Goal: Communication & Community: Participate in discussion

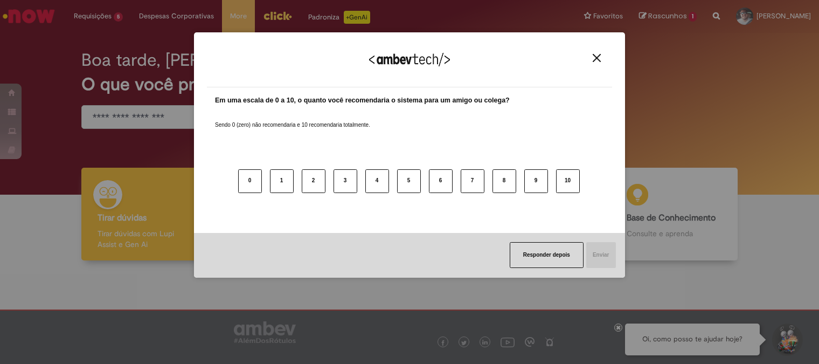
click at [595, 58] on img "Close" at bounding box center [597, 58] width 8 height 8
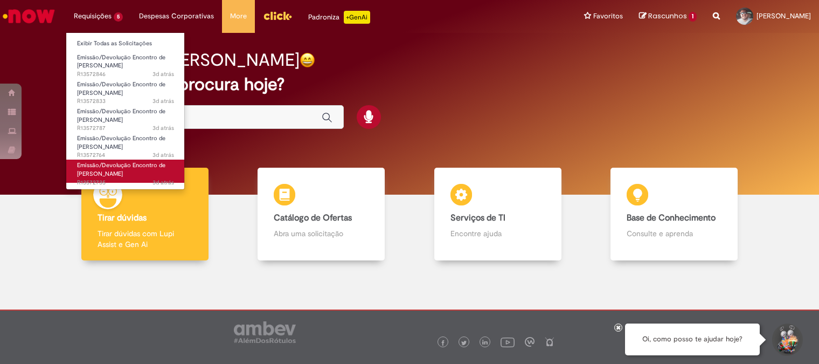
click at [106, 172] on span "Emissão/Devolução Encontro de [PERSON_NAME]" at bounding box center [121, 169] width 88 height 17
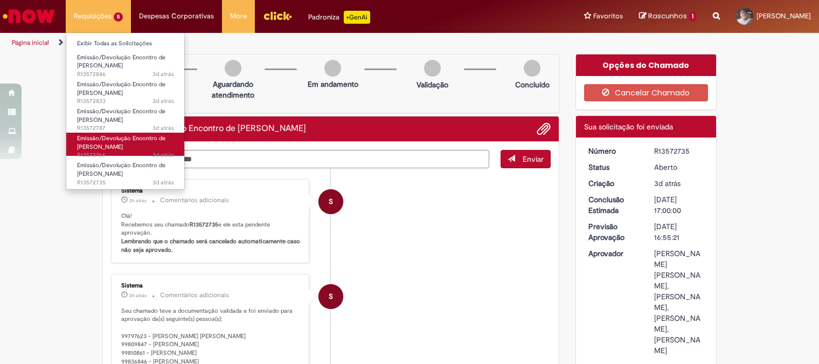
click at [98, 139] on span "Emissão/Devolução Encontro de [PERSON_NAME]" at bounding box center [121, 142] width 88 height 17
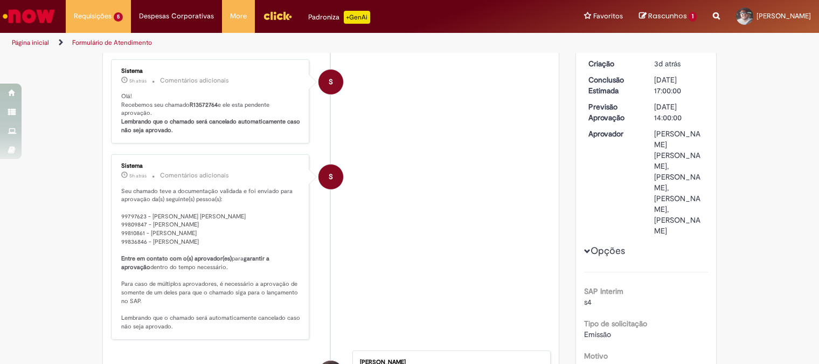
scroll to position [72, 0]
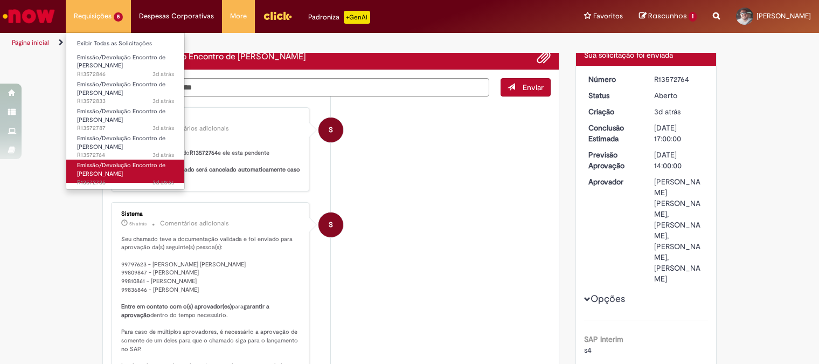
click at [95, 170] on span "Emissão/Devolução Encontro de [PERSON_NAME]" at bounding box center [121, 169] width 88 height 17
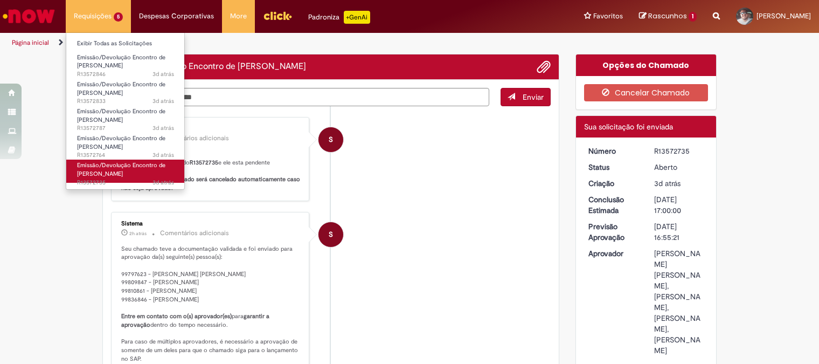
click at [95, 170] on span "Emissão/Devolução Encontro de [PERSON_NAME]" at bounding box center [121, 169] width 88 height 17
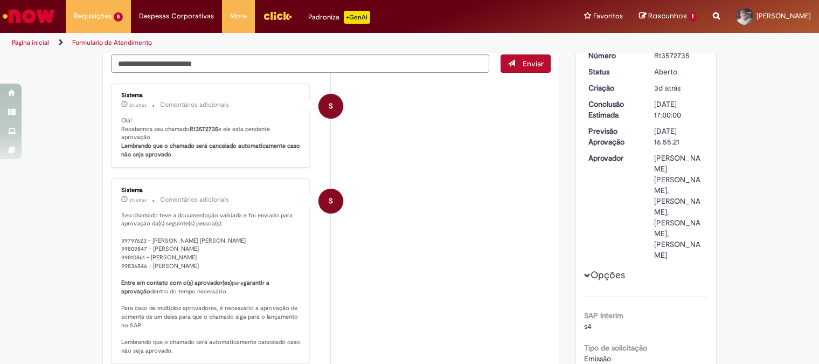
scroll to position [47, 0]
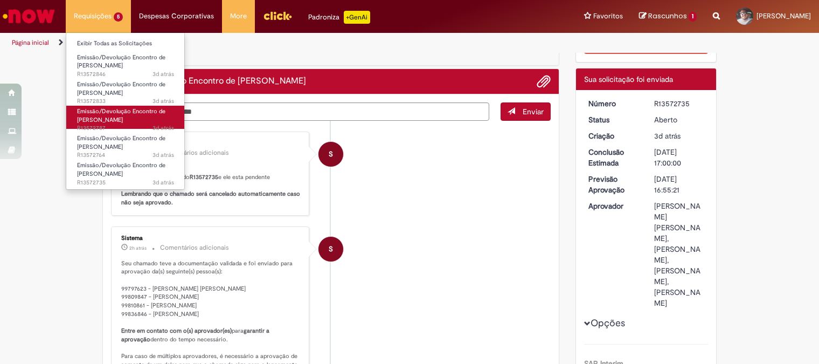
click at [100, 114] on span "Emissão/Devolução Encontro de [PERSON_NAME]" at bounding box center [121, 115] width 88 height 17
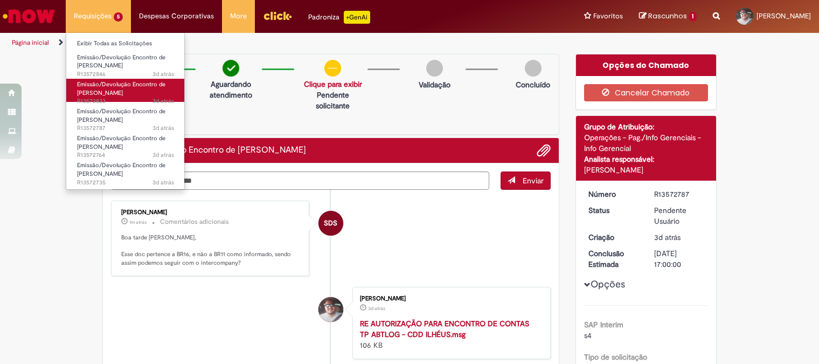
click at [96, 87] on span "Emissão/Devolução Encontro de [PERSON_NAME]" at bounding box center [121, 88] width 88 height 17
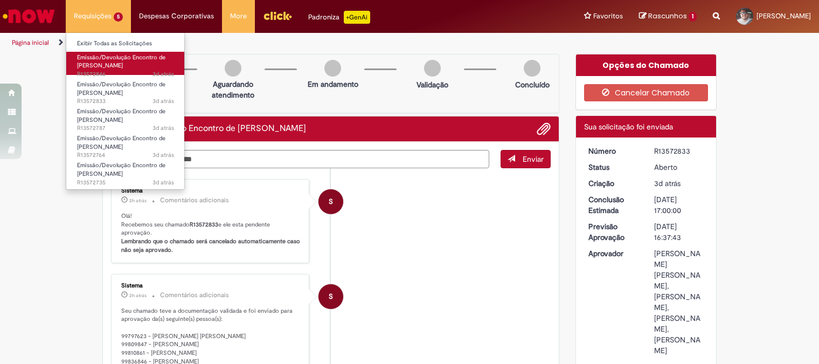
click at [111, 71] on span "3d atrás 3 dias atrás R13572846" at bounding box center [125, 74] width 97 height 9
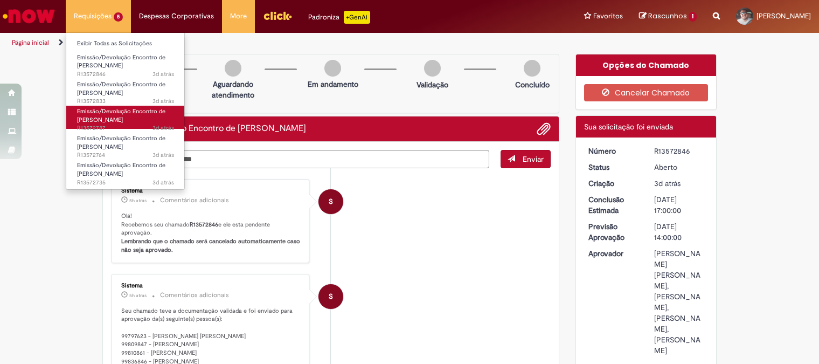
click at [100, 118] on span "Emissão/Devolução Encontro de [PERSON_NAME]" at bounding box center [121, 115] width 88 height 17
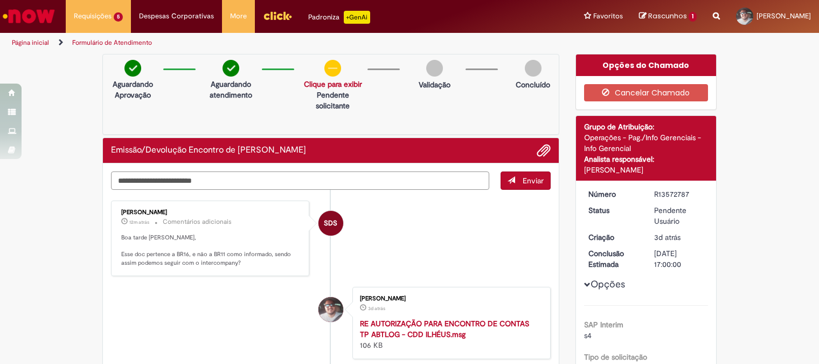
click at [237, 179] on textarea "Digite sua mensagem aqui..." at bounding box center [300, 180] width 378 height 18
type textarea "**********"
click at [523, 182] on span "Enviar" at bounding box center [533, 181] width 21 height 10
